Goal: Transaction & Acquisition: Subscribe to service/newsletter

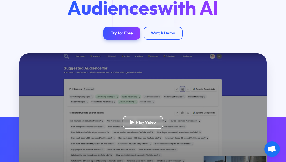
scroll to position [76, 0]
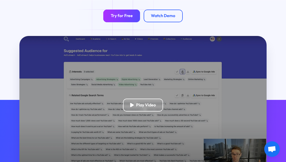
click at [122, 17] on div "Try for Free" at bounding box center [122, 15] width 22 height 5
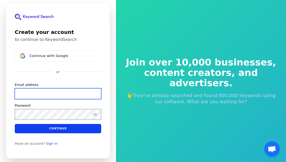
click at [72, 94] on input "Email address" at bounding box center [58, 93] width 87 height 11
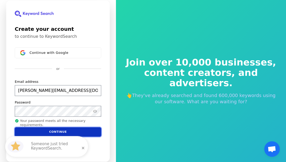
click at [62, 133] on button "Continue" at bounding box center [58, 131] width 87 height 9
type input "[PERSON_NAME][EMAIL_ADDRESS][DOMAIN_NAME]"
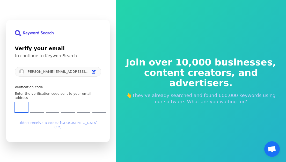
type input "8"
type input "2"
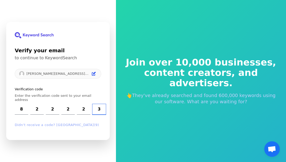
type input "3"
